Goal: Information Seeking & Learning: Check status

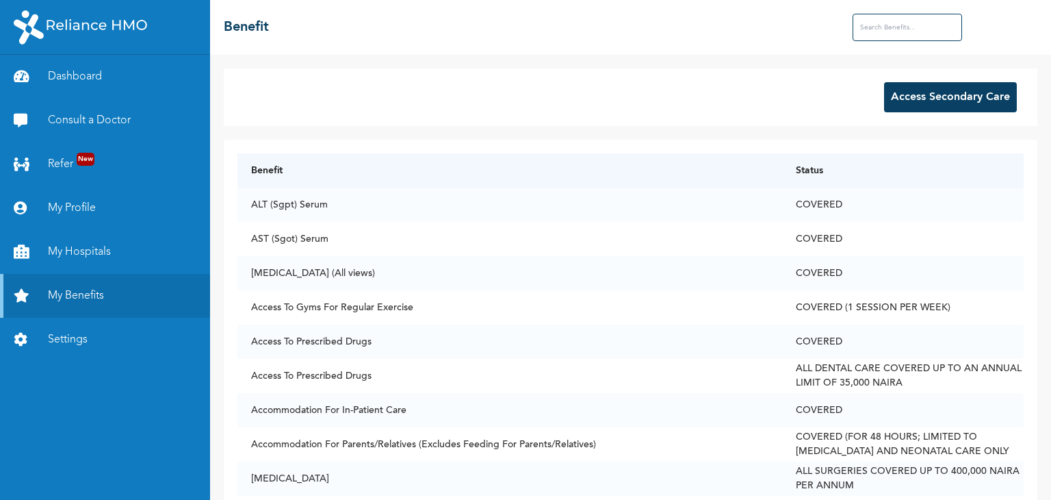
click at [864, 36] on input "text" at bounding box center [908, 27] width 110 height 27
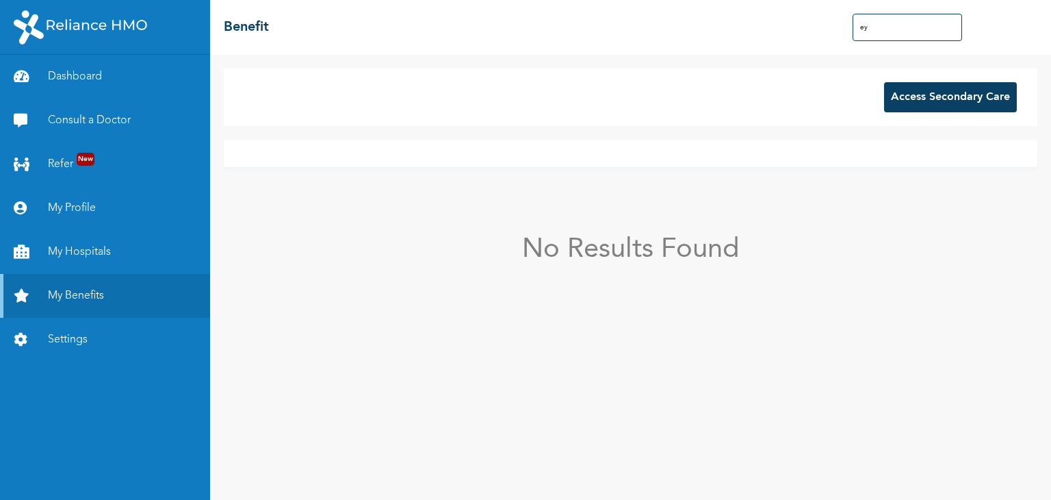
type input "e"
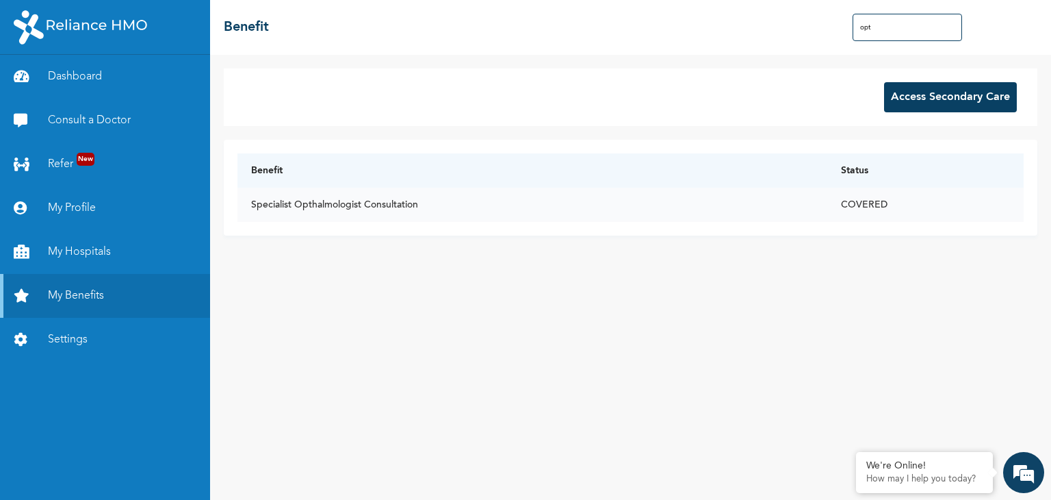
type input "opt"
click at [860, 203] on td "COVERED" at bounding box center [925, 205] width 196 height 34
click at [311, 202] on td "Specialist Opthalmologist Consultation" at bounding box center [533, 205] width 590 height 34
drag, startPoint x: 1023, startPoint y: 228, endPoint x: 855, endPoint y: 147, distance: 186.1
click at [855, 147] on div "Benefit Status Specialist Opthalmologist Consultation COVERED" at bounding box center [631, 188] width 814 height 96
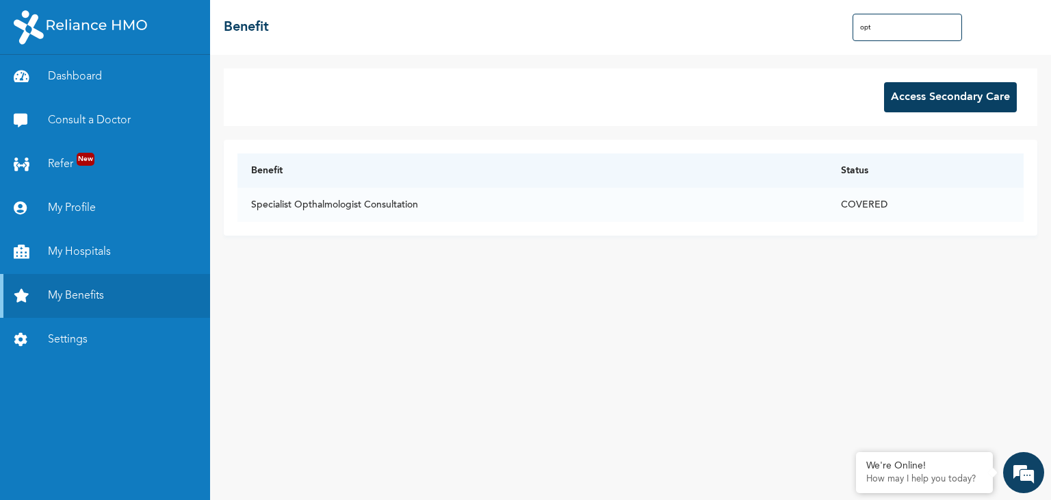
click at [916, 28] on input "opt" at bounding box center [908, 27] width 110 height 27
click at [61, 203] on link "My Profile" at bounding box center [105, 208] width 210 height 44
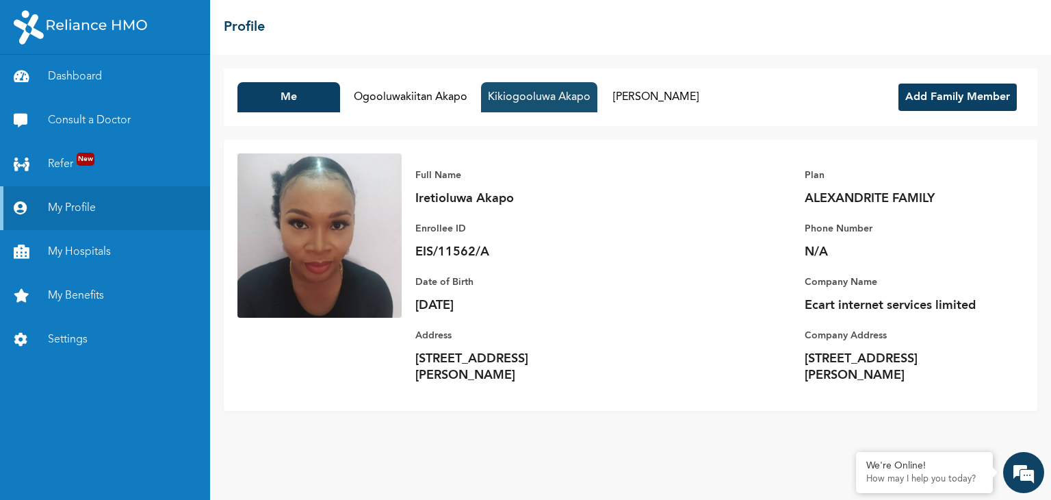
click at [521, 84] on button "Kikiogooluwa Akapo" at bounding box center [539, 97] width 116 height 30
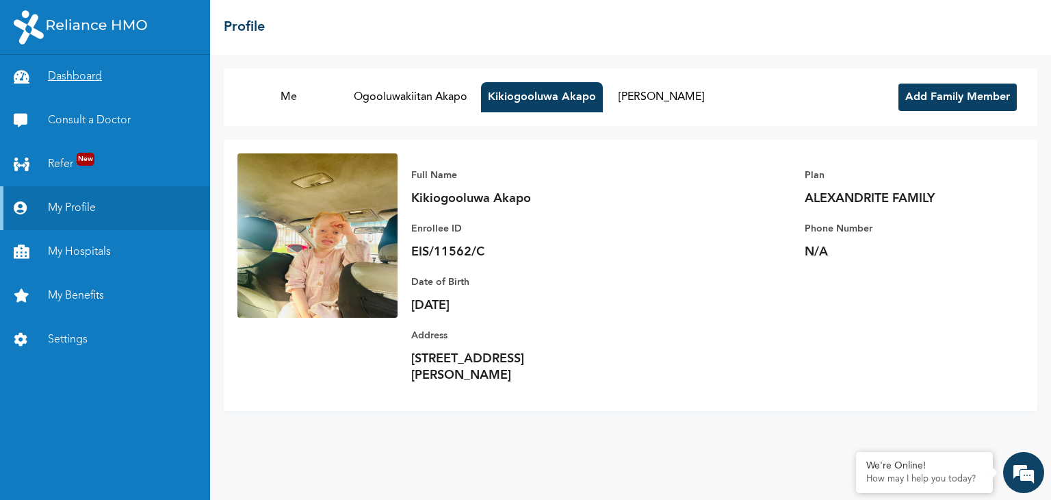
click at [57, 77] on link "Dashboard" at bounding box center [105, 77] width 210 height 44
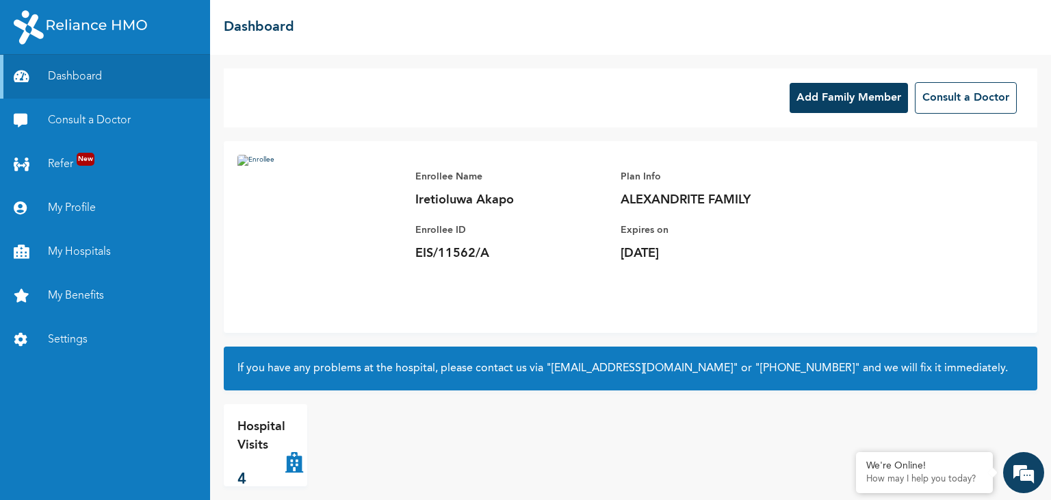
scroll to position [14, 0]
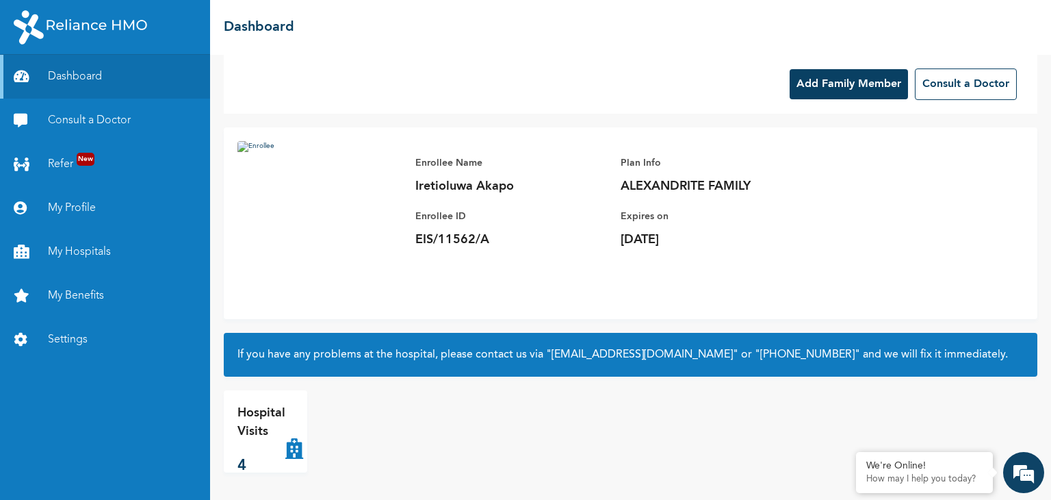
click at [287, 453] on icon at bounding box center [294, 431] width 18 height 55
click at [244, 458] on p "4" at bounding box center [262, 465] width 48 height 23
click at [273, 461] on p "4" at bounding box center [262, 465] width 48 height 23
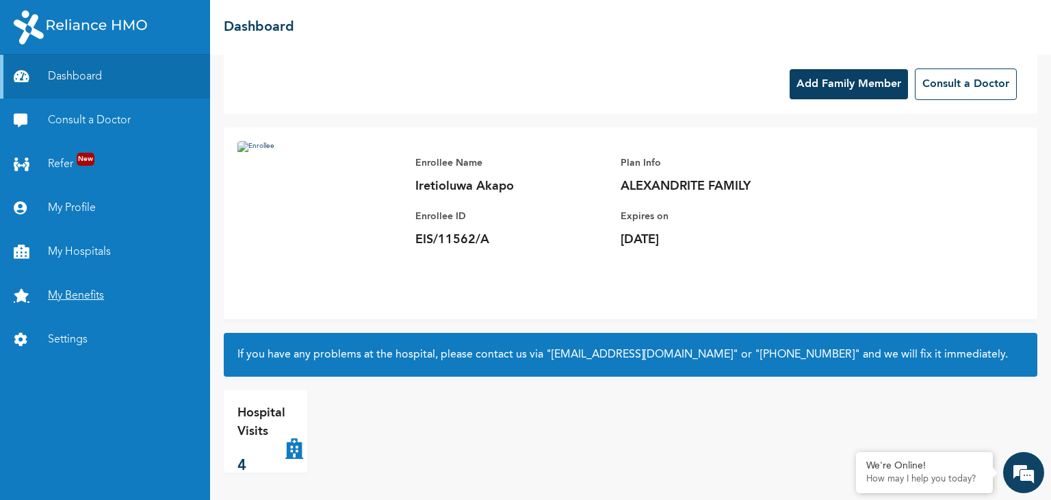
click at [87, 294] on link "My Benefits" at bounding box center [105, 296] width 210 height 44
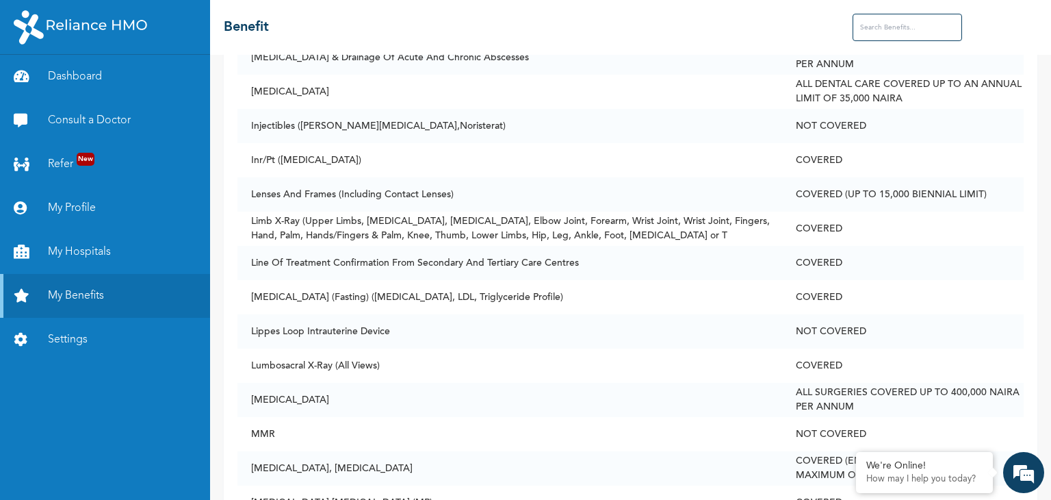
scroll to position [3229, 0]
click at [816, 200] on td "COVERED (UP TO 15,000 BIENNIAL LIMIT)" at bounding box center [903, 193] width 242 height 34
click at [810, 192] on td "COVERED (UP TO 15,000 BIENNIAL LIMIT)" at bounding box center [903, 193] width 242 height 34
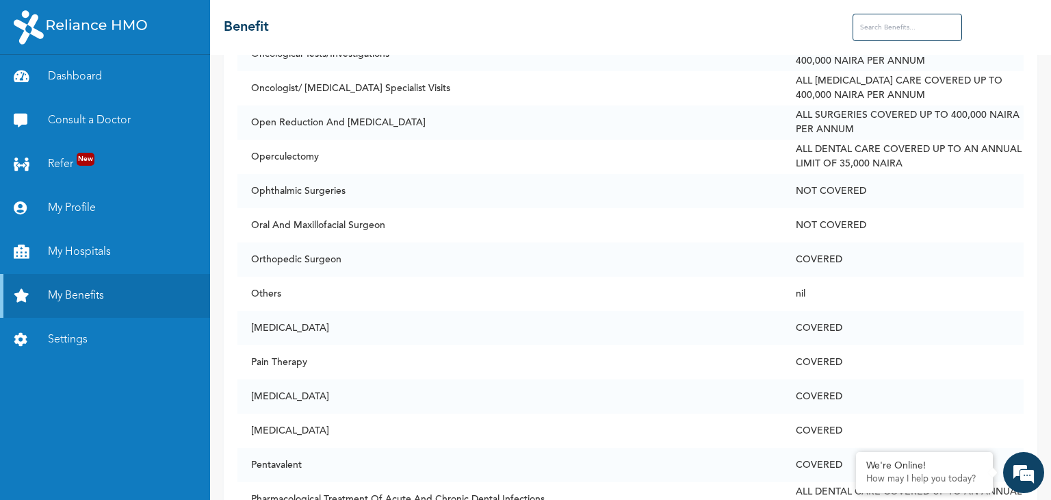
scroll to position [4398, 0]
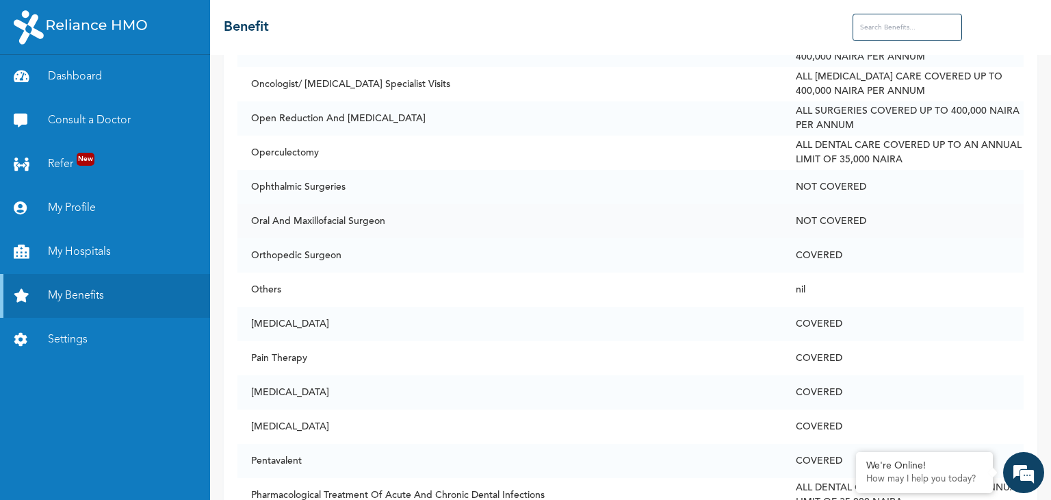
click at [321, 222] on td "Oral And Maxillofacial Surgeon" at bounding box center [510, 221] width 545 height 34
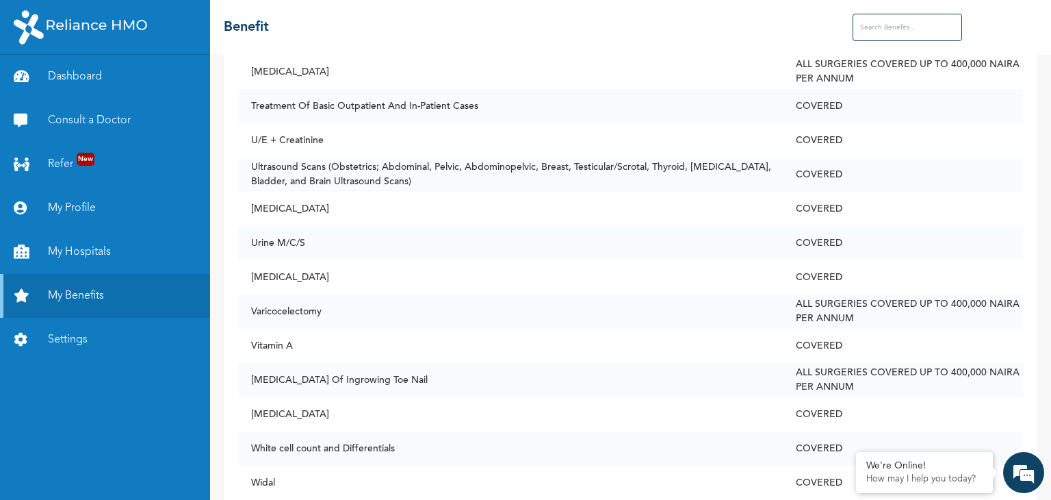
scroll to position [6454, 0]
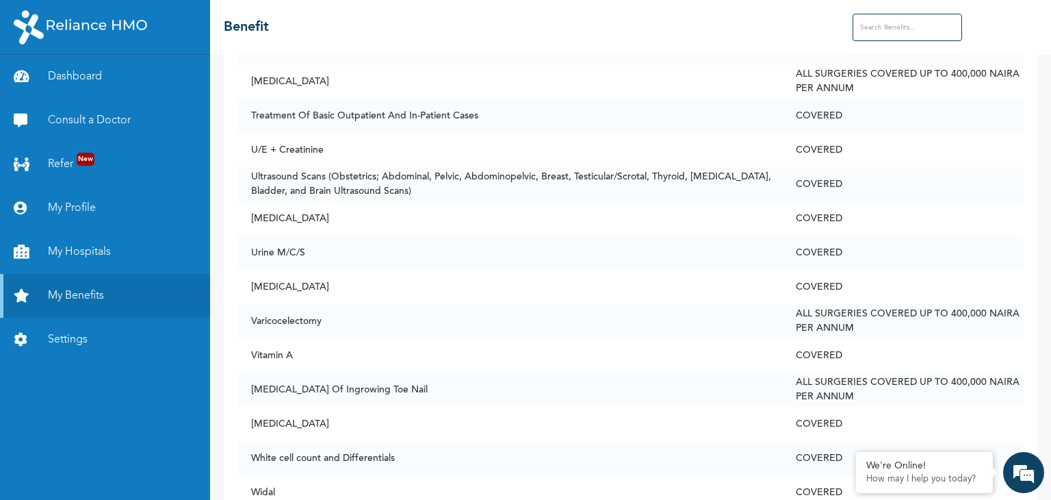
click at [889, 27] on input "text" at bounding box center [908, 27] width 110 height 27
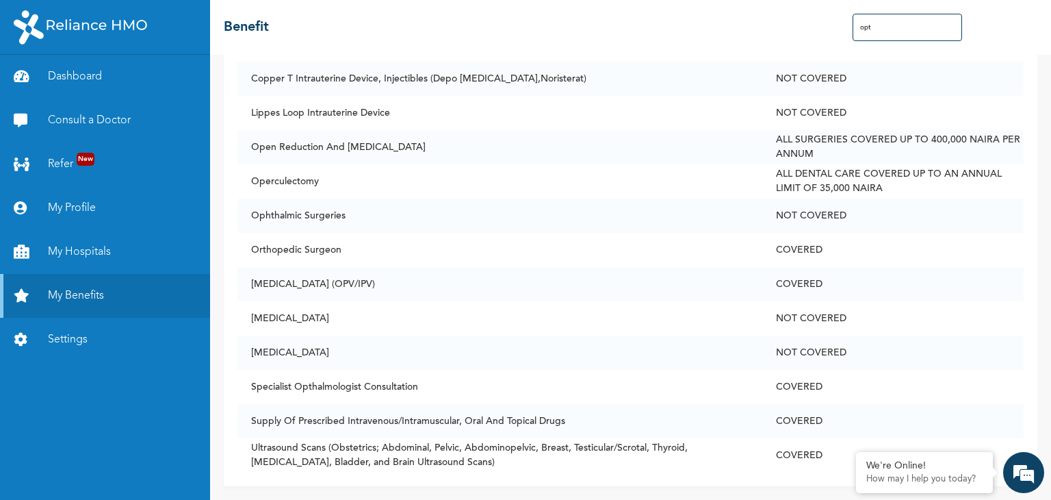
scroll to position [0, 0]
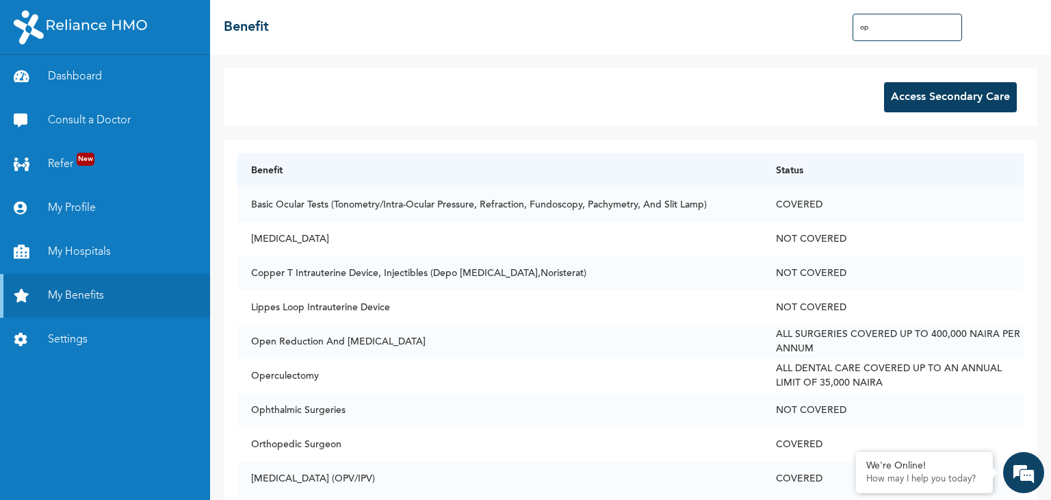
type input "o"
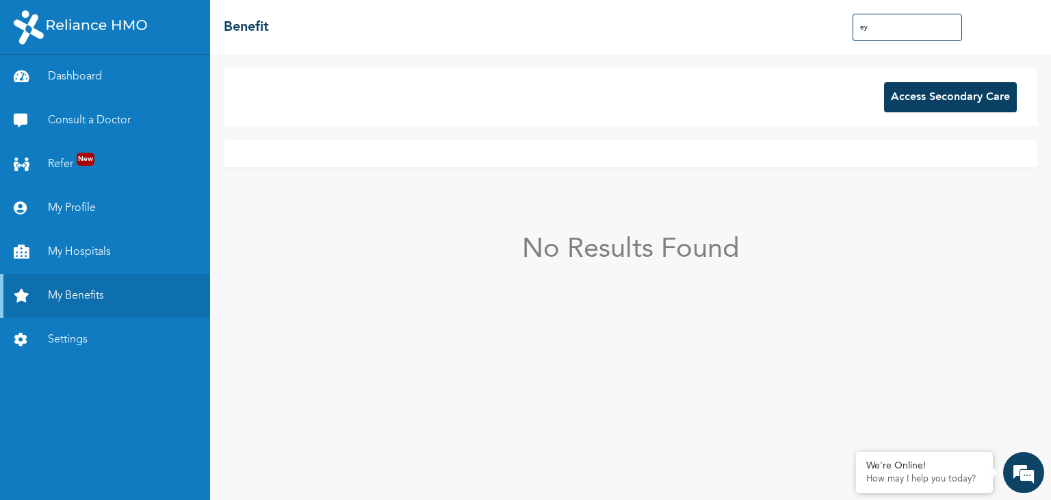
type input "e"
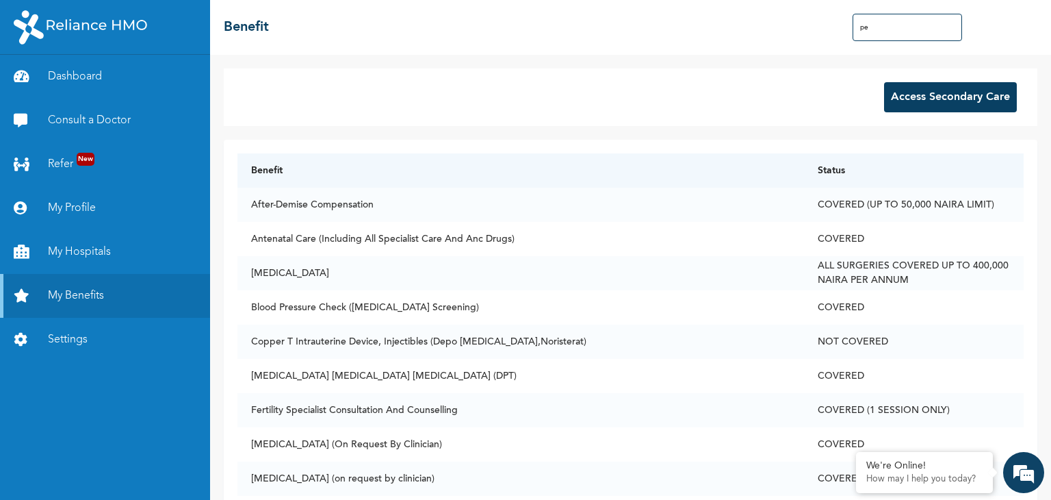
type input "ped"
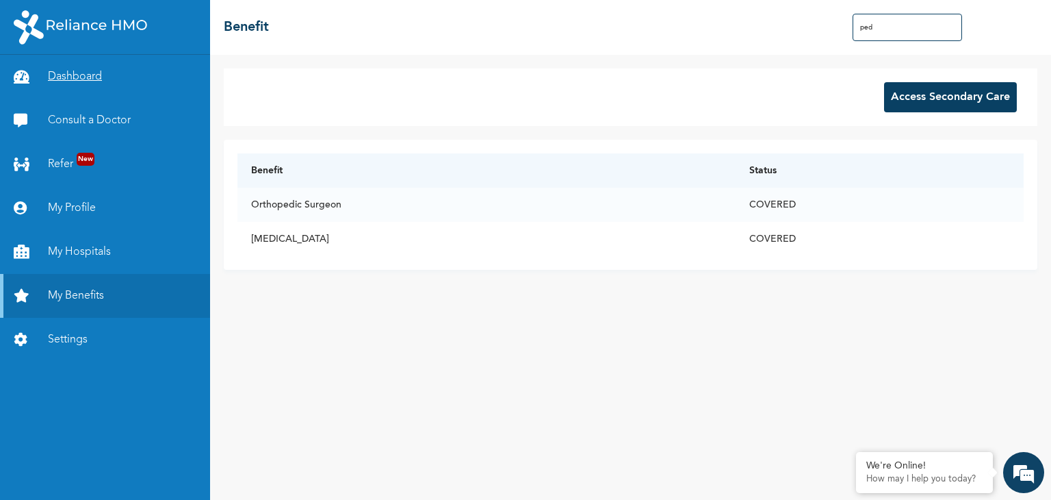
click at [67, 73] on link "Dashboard" at bounding box center [105, 77] width 210 height 44
